Goal: Information Seeking & Learning: Learn about a topic

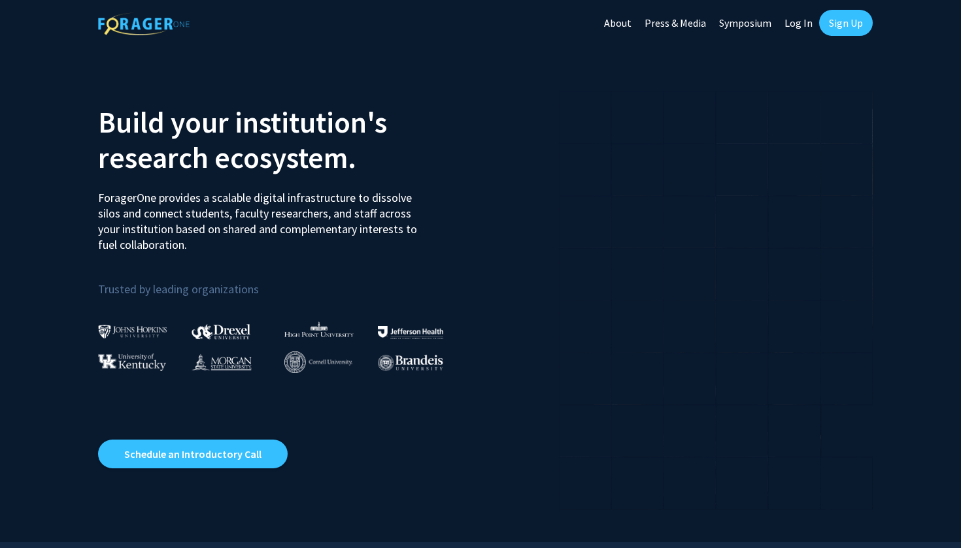
click at [806, 25] on link "Log In" at bounding box center [798, 23] width 41 height 46
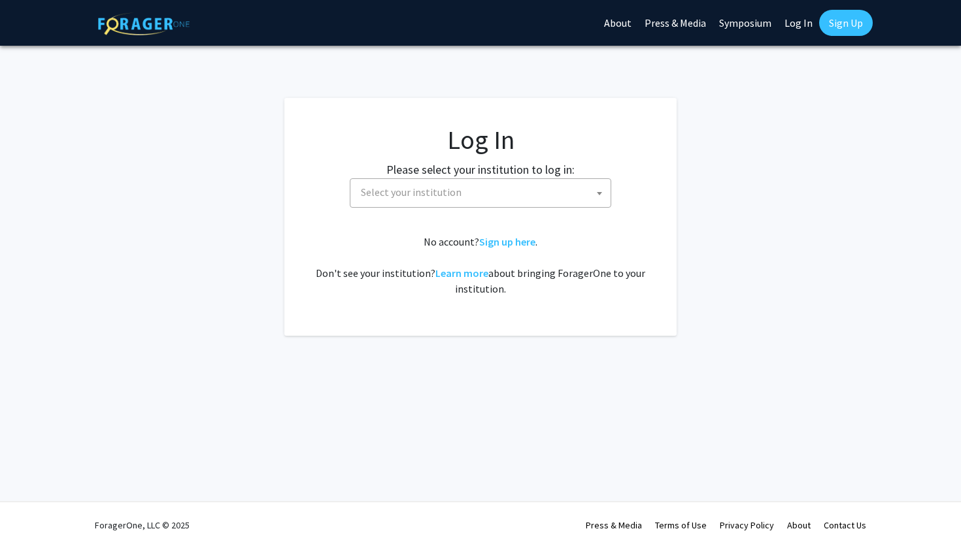
click at [557, 184] on span "Select your institution" at bounding box center [482, 192] width 255 height 27
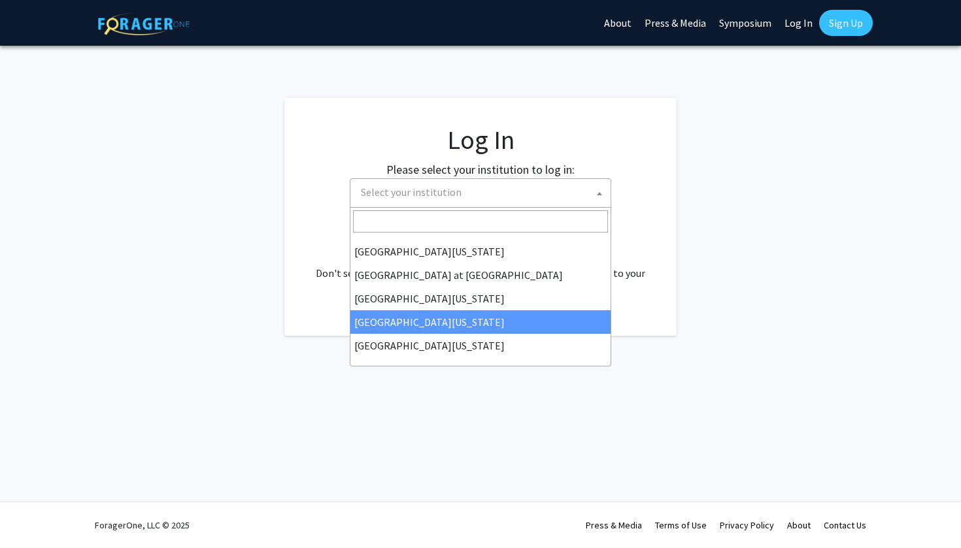
scroll to position [457, 0]
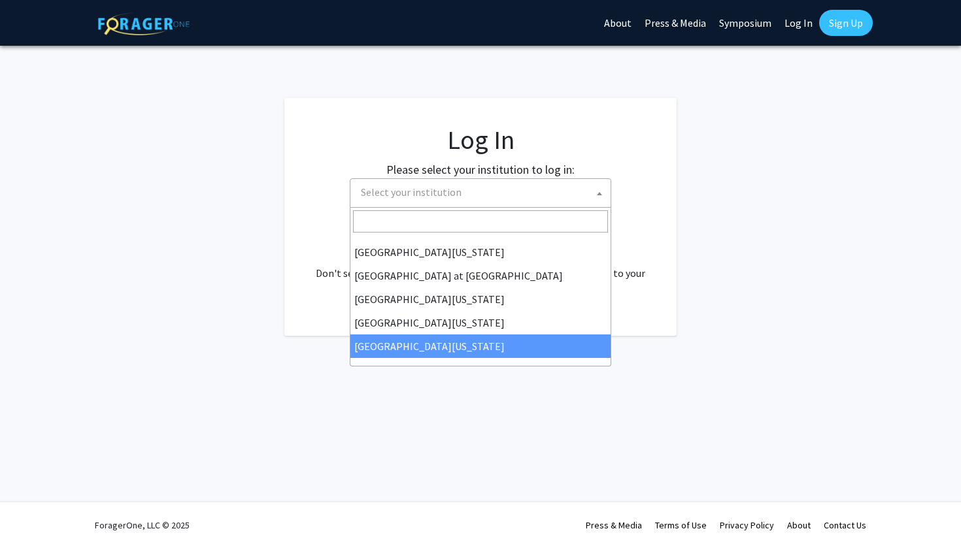
select select "33"
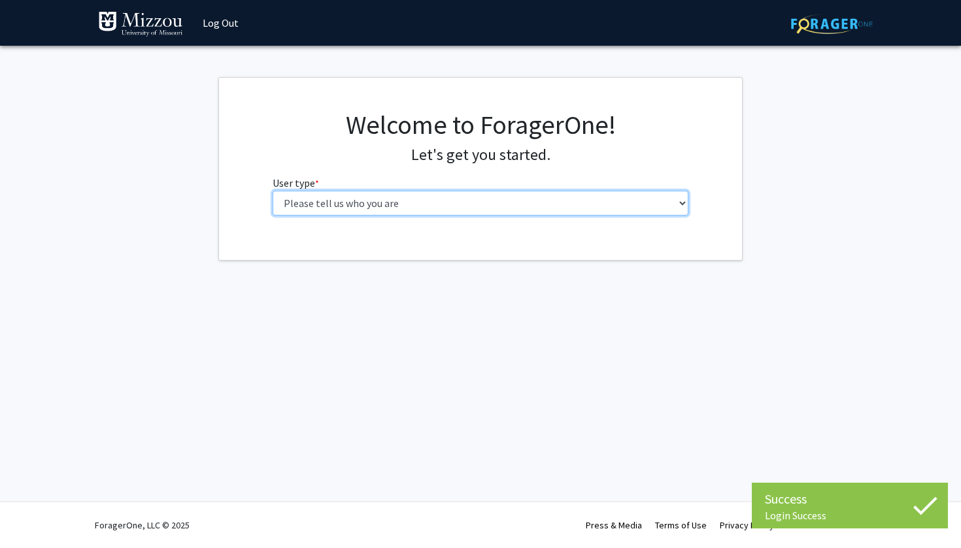
select select "1: undergrad"
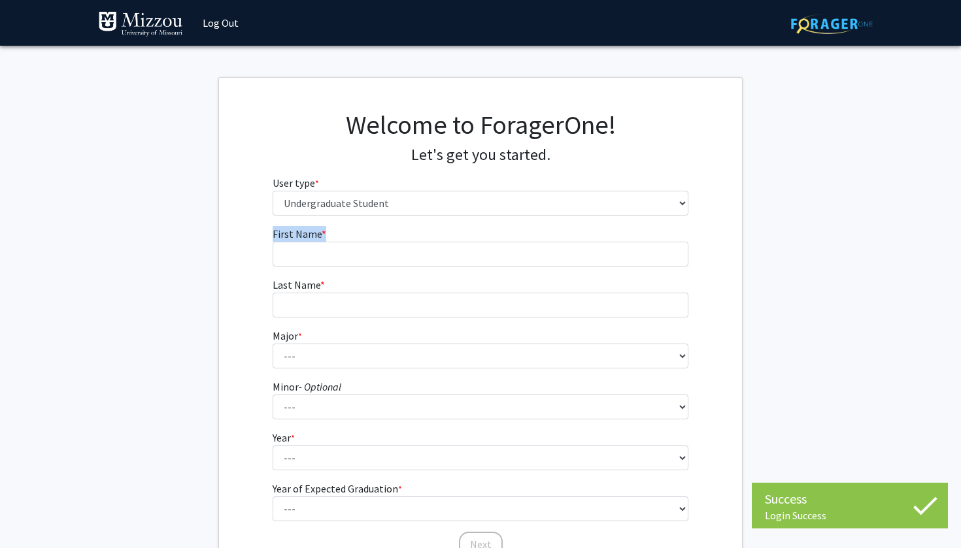
click at [444, 241] on fg-input "First Name * required" at bounding box center [480, 246] width 416 height 41
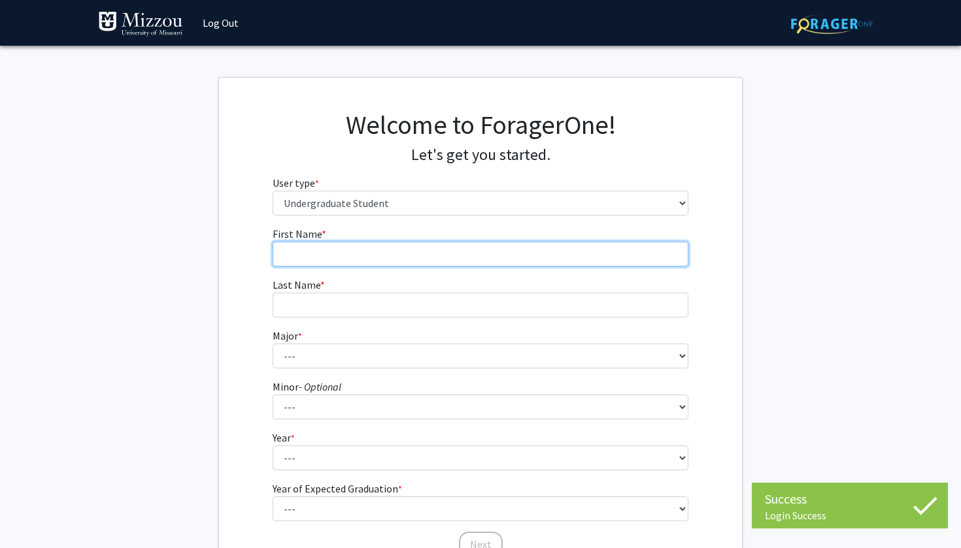
click at [441, 248] on input "First Name * required" at bounding box center [480, 254] width 416 height 25
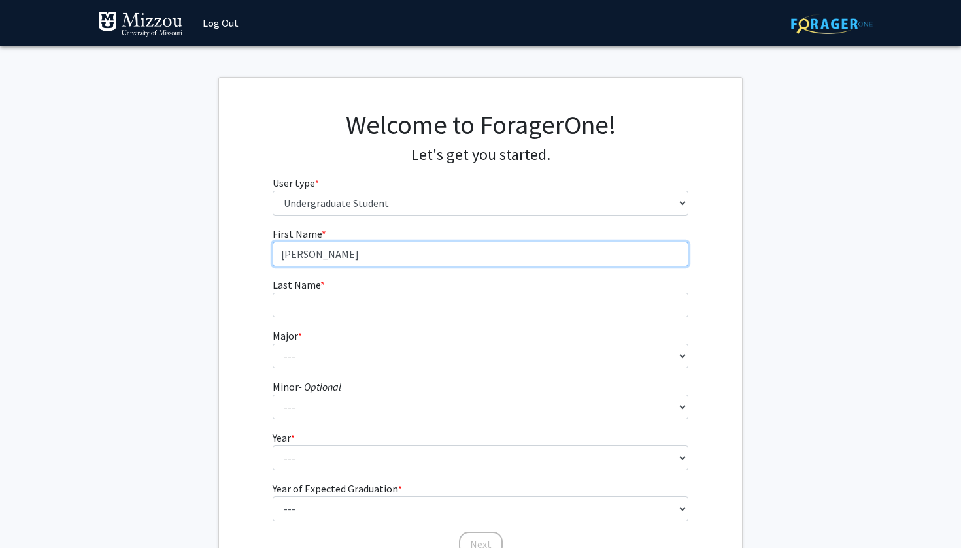
type input "[PERSON_NAME]"
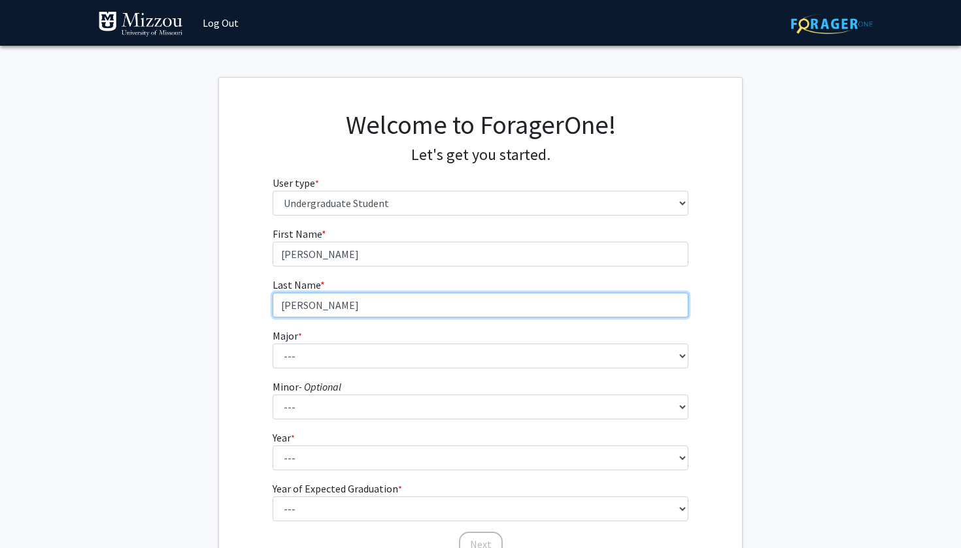
type input "[PERSON_NAME]"
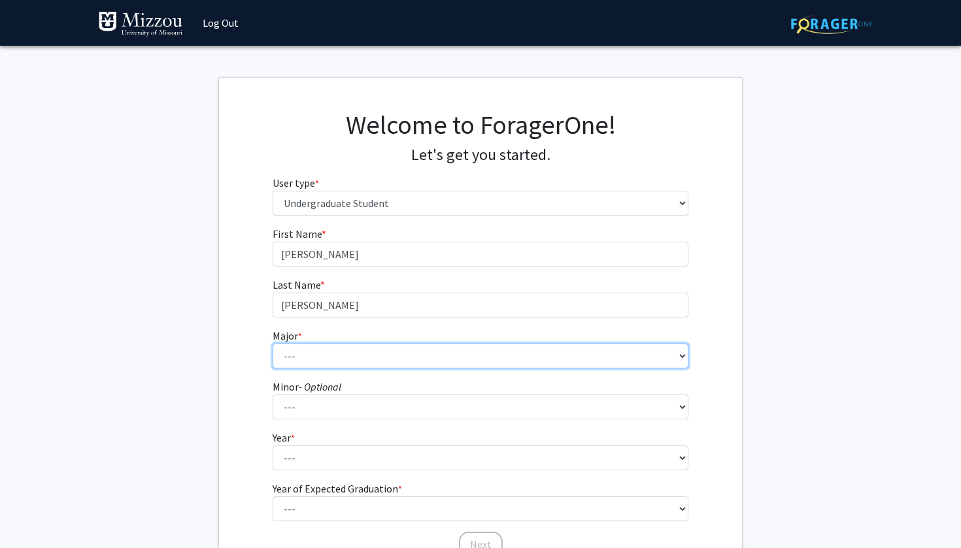
select select "17: 2505"
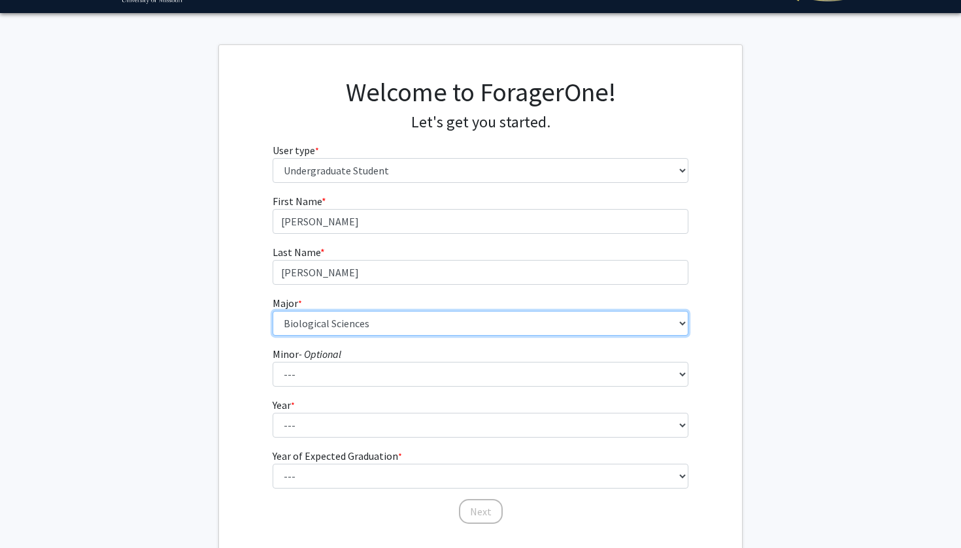
scroll to position [54, 0]
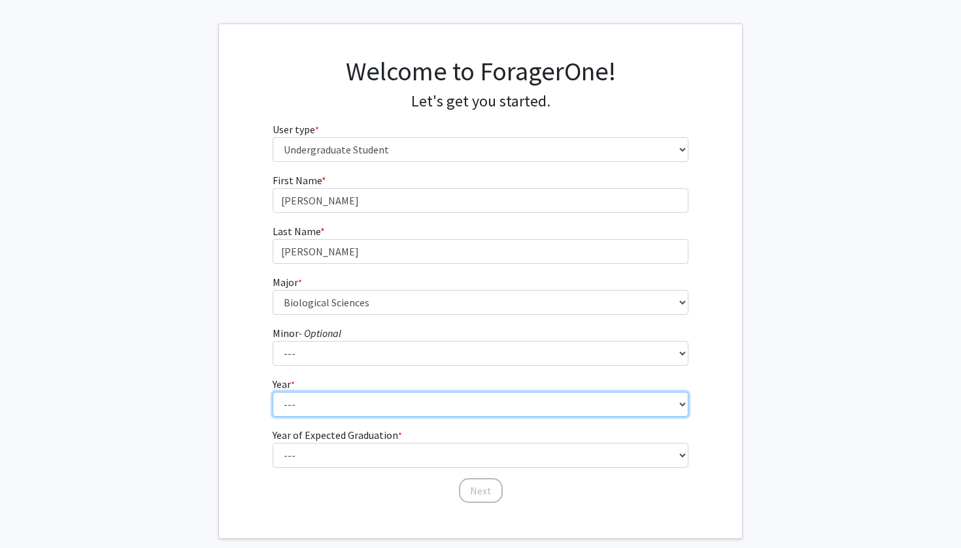
select select "1: first-year"
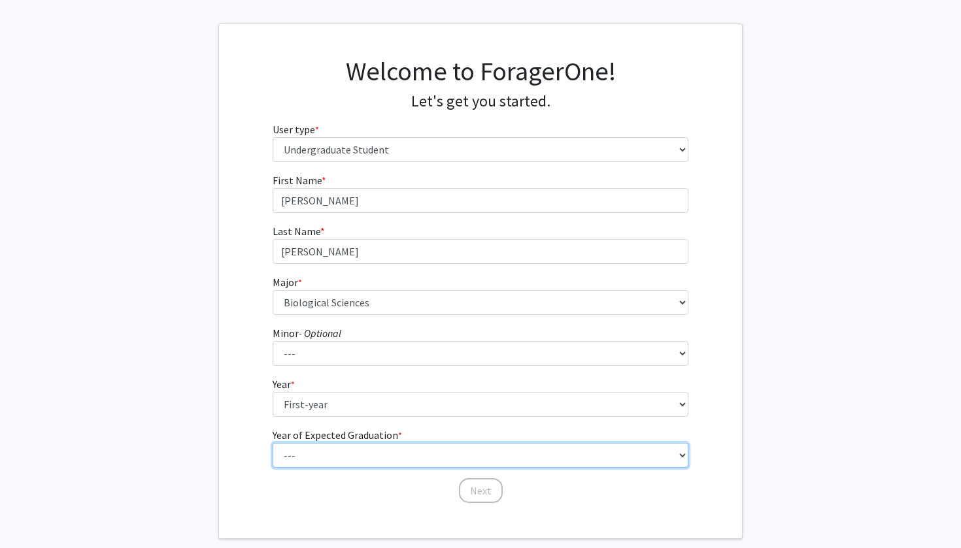
select select "5: 2029"
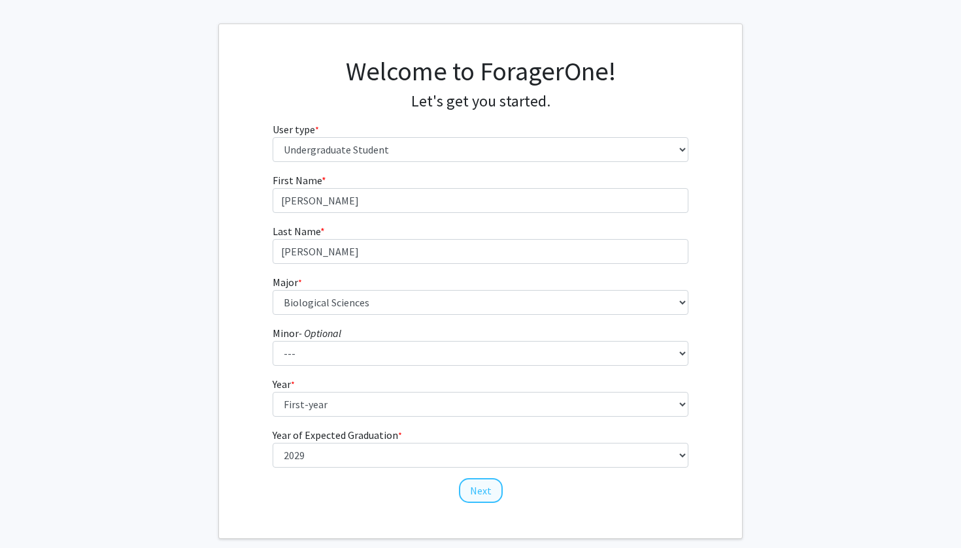
click at [482, 484] on button "Next" at bounding box center [481, 490] width 44 height 25
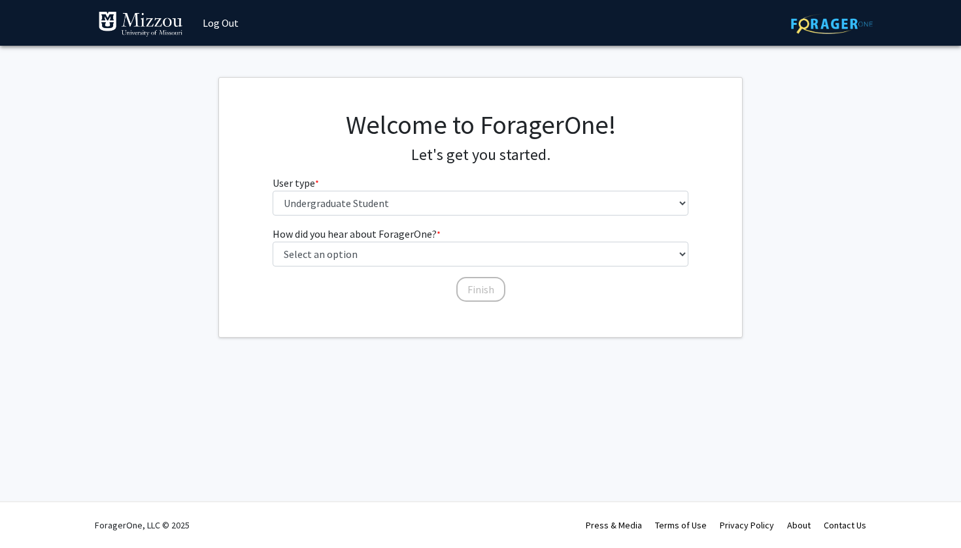
scroll to position [0, 0]
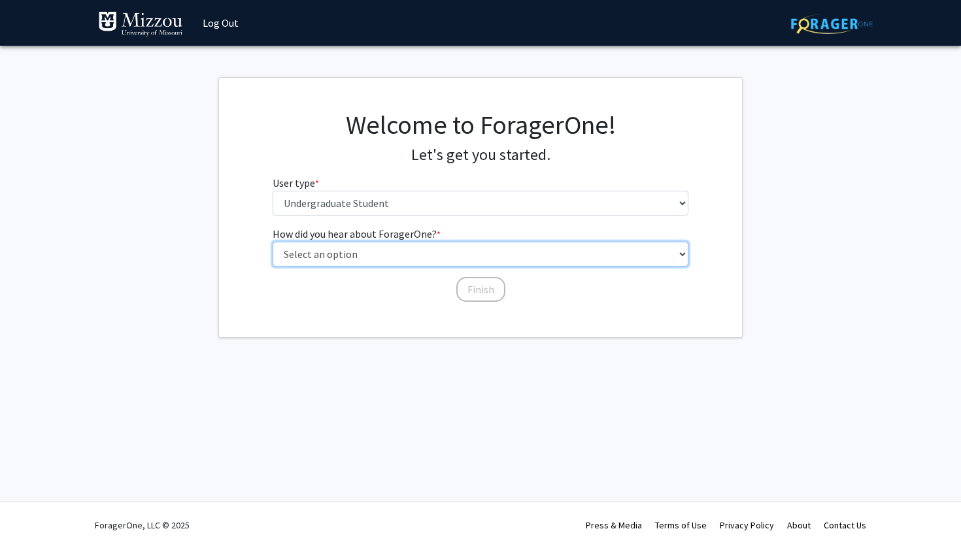
select select "1: peer_recommendation"
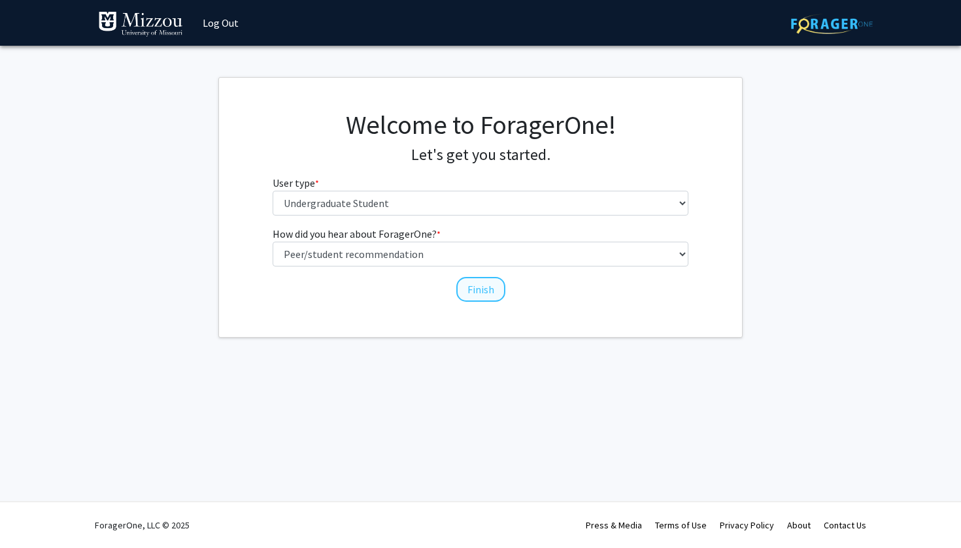
click at [463, 293] on button "Finish" at bounding box center [480, 289] width 49 height 25
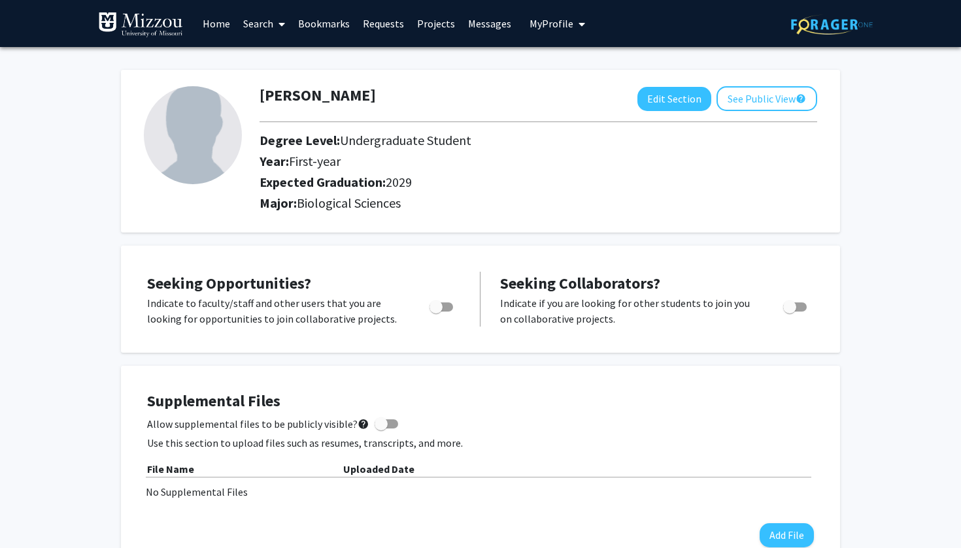
click at [254, 28] on link "Search" at bounding box center [264, 24] width 55 height 46
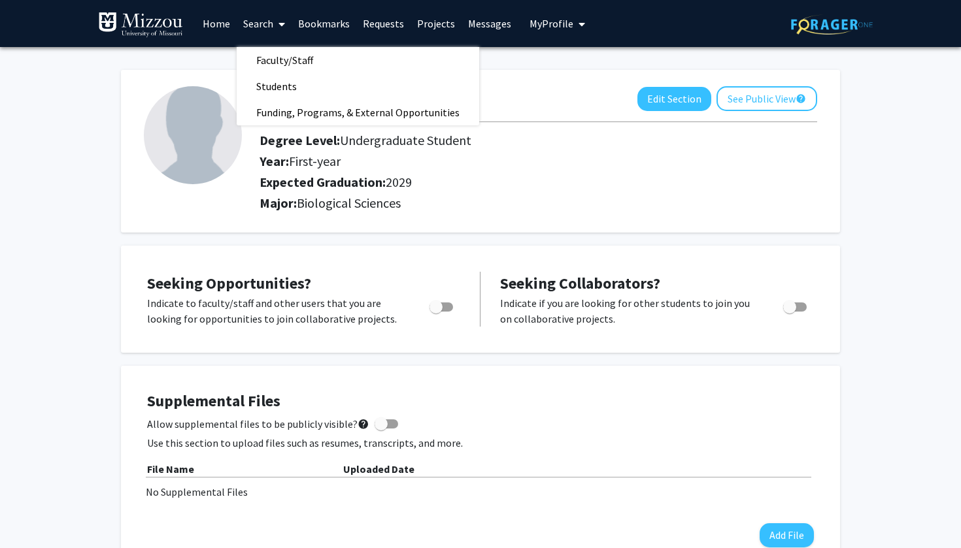
click at [212, 22] on link "Home" at bounding box center [216, 24] width 41 height 46
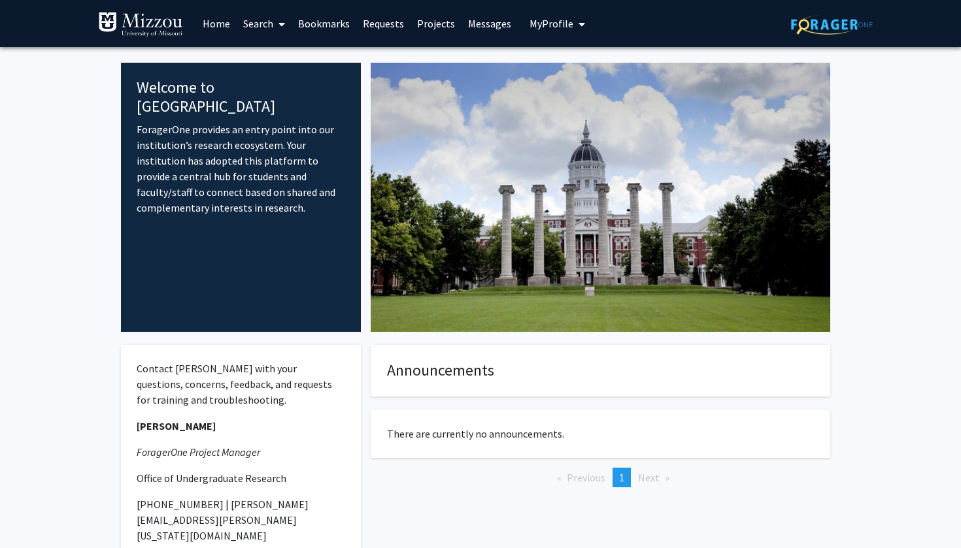
click at [237, 24] on link "Search" at bounding box center [264, 24] width 55 height 46
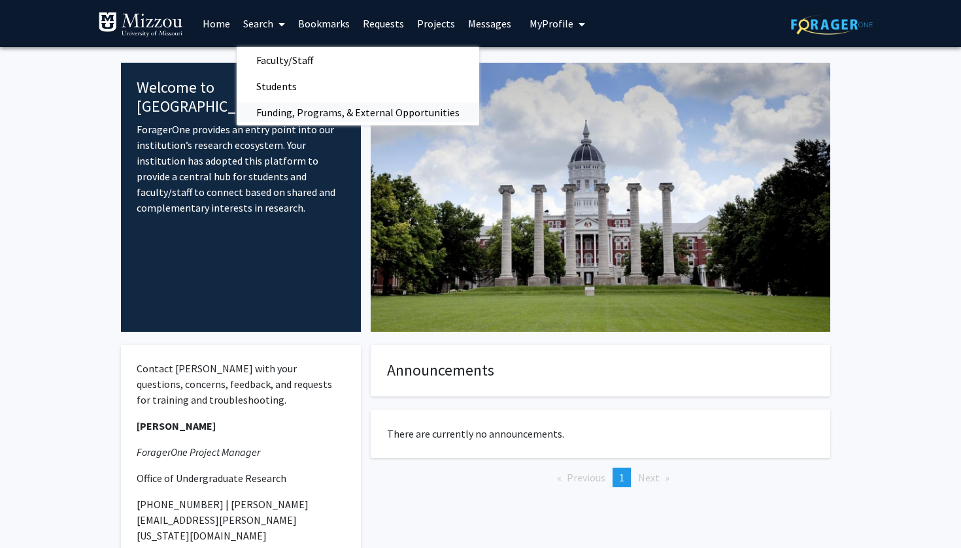
click at [290, 107] on span "Funding, Programs, & External Opportunities" at bounding box center [358, 112] width 242 height 26
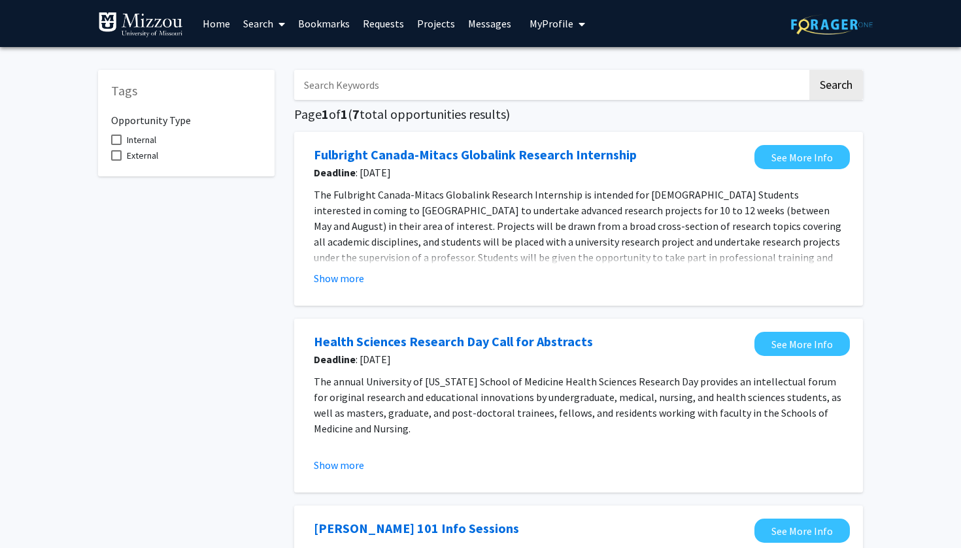
click at [391, 88] on input "Search Keywords" at bounding box center [550, 85] width 513 height 30
click at [835, 87] on button "Search" at bounding box center [836, 85] width 54 height 30
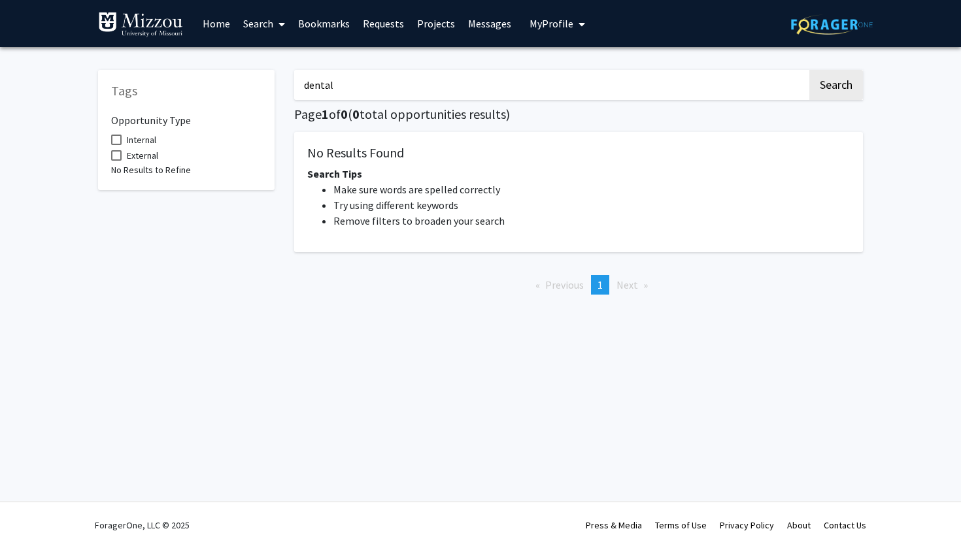
click at [415, 93] on input "dental" at bounding box center [550, 85] width 513 height 30
click at [835, 87] on button "Search" at bounding box center [836, 85] width 54 height 30
drag, startPoint x: 438, startPoint y: 94, endPoint x: 208, endPoint y: 103, distance: 230.2
click at [208, 103] on div "Tags Opportunity Type Internal External No Results to Refine dentist Search Pag…" at bounding box center [480, 181] width 784 height 248
type input "d"
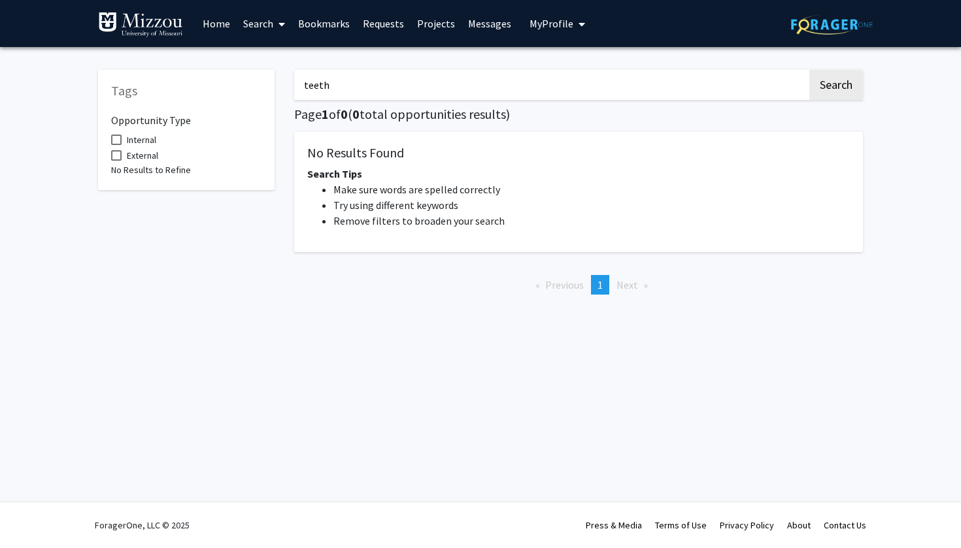
type input "teeth"
click at [835, 87] on button "Search" at bounding box center [836, 85] width 54 height 30
